Goal: Task Accomplishment & Management: Manage account settings

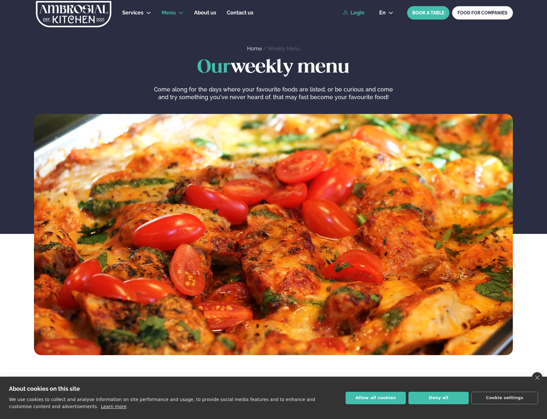
click at [360, 12] on link "Login" at bounding box center [353, 13] width 21 height 6
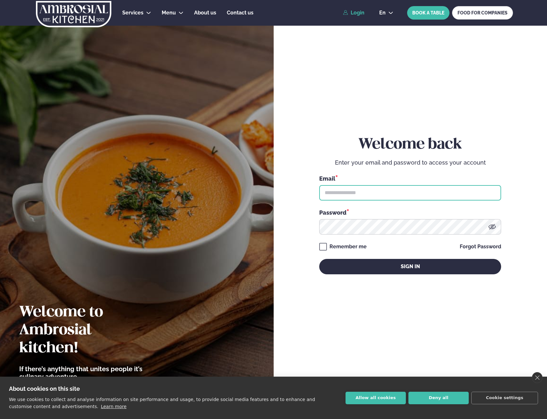
click at [374, 200] on input "text" at bounding box center [410, 192] width 182 height 15
type input "**********"
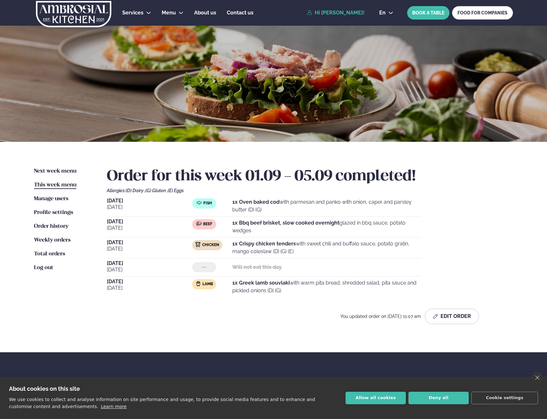
click at [349, 13] on link "Hi [PERSON_NAME]!" at bounding box center [335, 13] width 57 height 6
click at [388, 11] on button "en" at bounding box center [386, 12] width 24 height 5
click at [57, 196] on span "Manage users" at bounding box center [51, 198] width 34 height 5
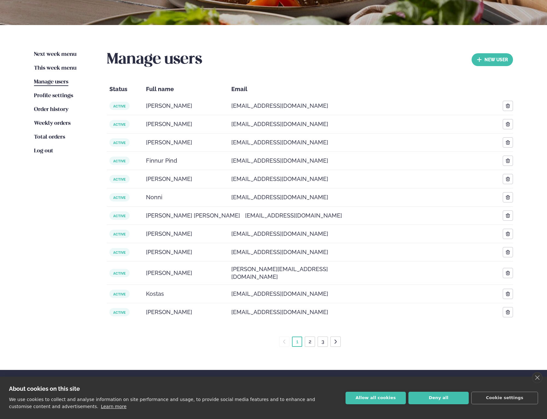
scroll to position [128, 0]
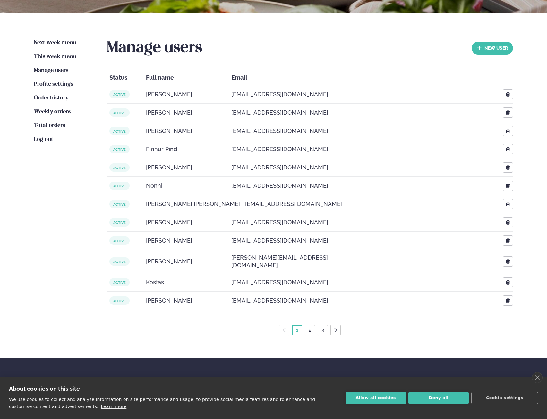
click at [312, 325] on link "2" at bounding box center [309, 330] width 5 height 10
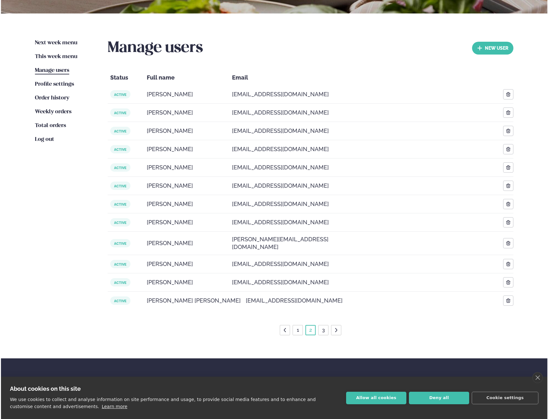
scroll to position [167, 0]
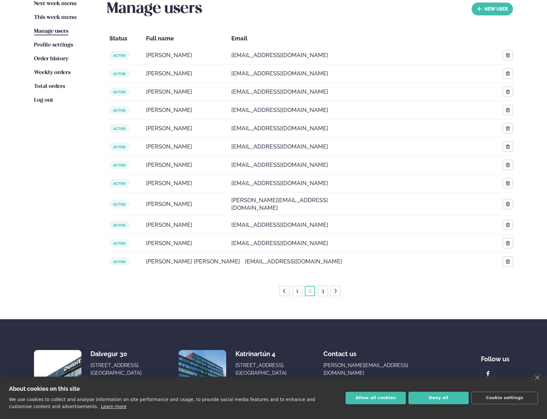
click at [319, 286] on li "3" at bounding box center [322, 291] width 10 height 10
click at [322, 286] on link "3" at bounding box center [322, 291] width 5 height 10
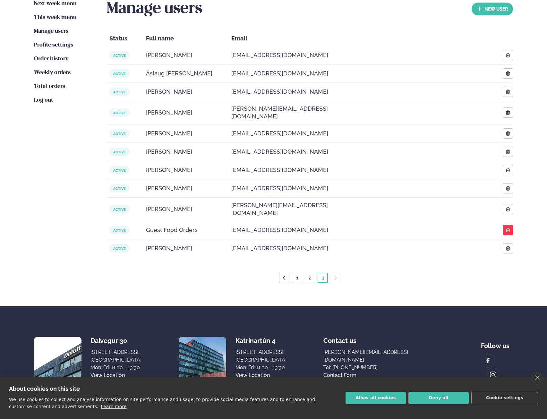
click at [505, 225] on button "button" at bounding box center [507, 230] width 10 height 10
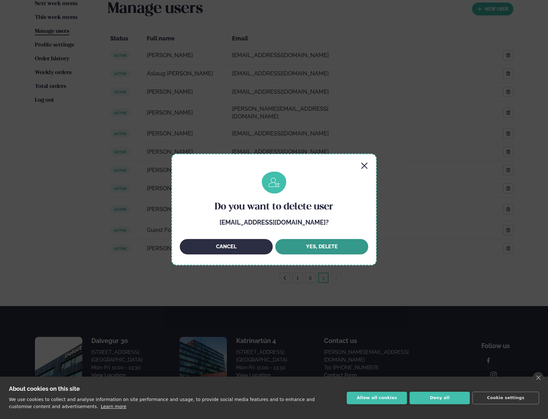
click at [305, 244] on button "Yes, DELETE" at bounding box center [321, 246] width 93 height 15
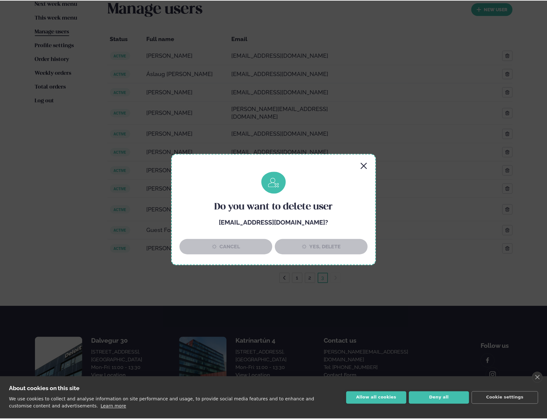
scroll to position [156, 0]
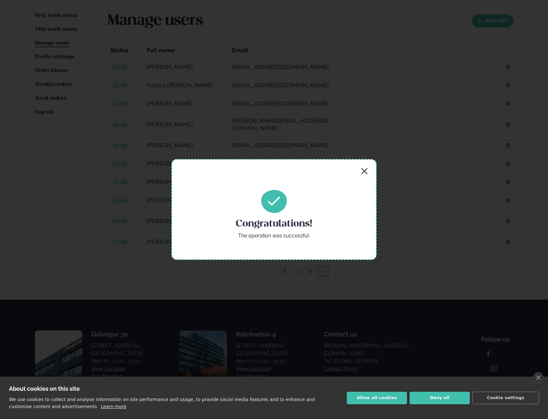
click at [366, 171] on icon "button" at bounding box center [365, 171] width 8 height 8
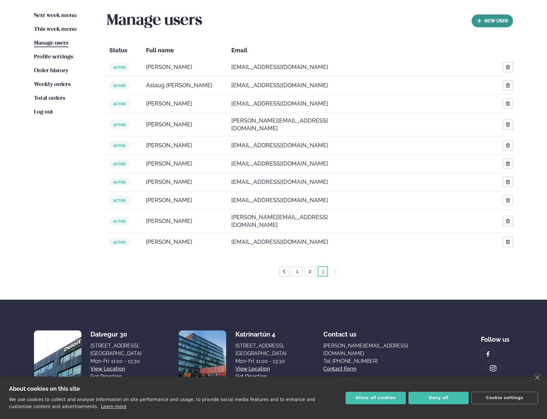
click at [489, 21] on button "new User" at bounding box center [491, 20] width 41 height 13
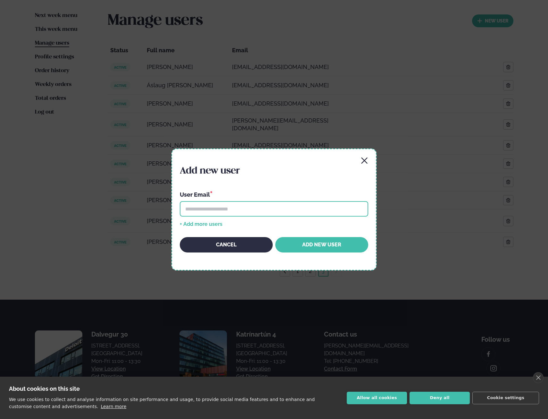
click at [229, 211] on input "email" at bounding box center [274, 208] width 189 height 15
type input "**********"
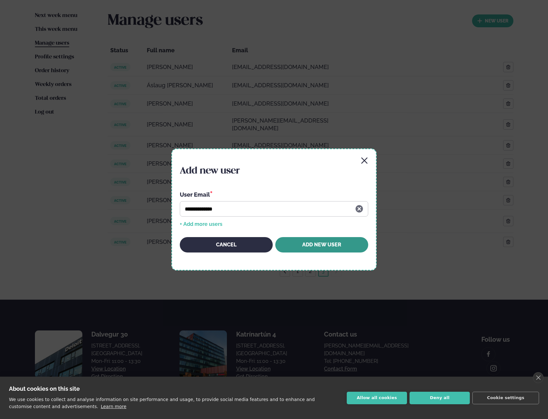
click at [307, 248] on button "Add New User" at bounding box center [321, 244] width 93 height 15
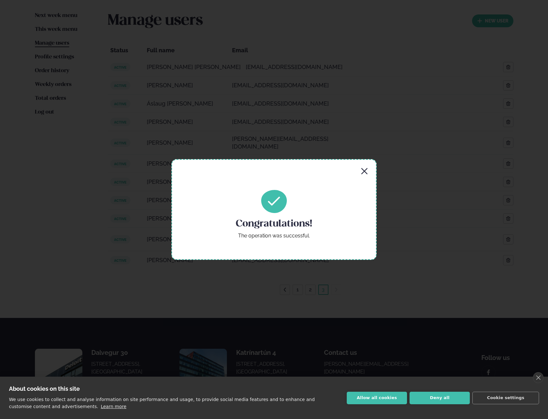
click at [364, 170] on icon "button" at bounding box center [364, 171] width 6 height 6
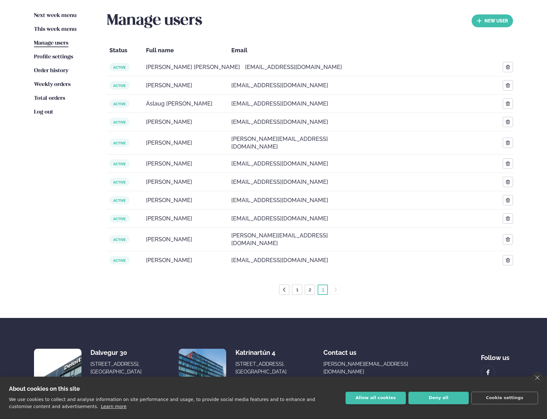
click at [310, 284] on link "2" at bounding box center [309, 289] width 5 height 10
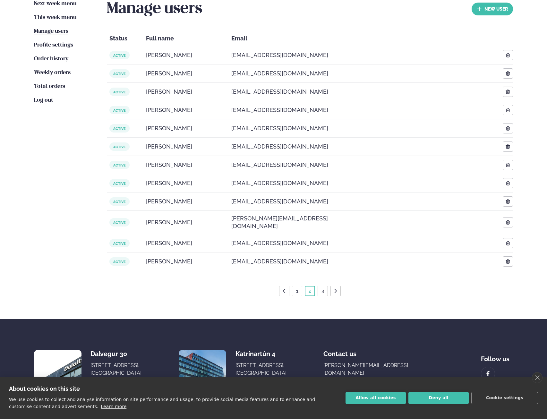
click at [295, 286] on link "1" at bounding box center [297, 291] width 5 height 10
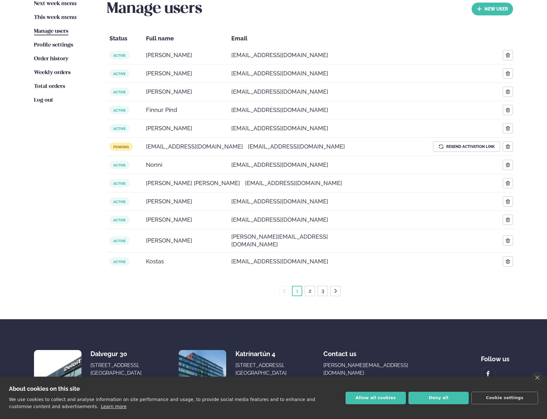
click at [205, 286] on div "1 2 3" at bounding box center [310, 291] width 406 height 10
